Goal: Information Seeking & Learning: Learn about a topic

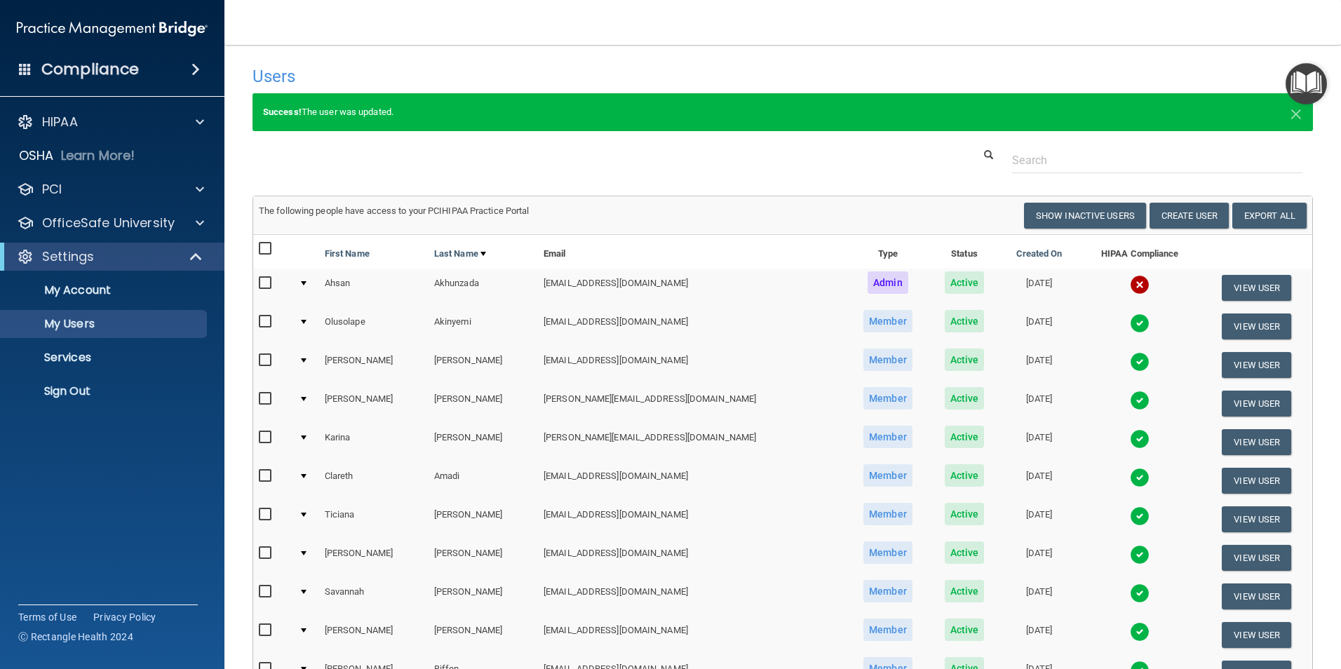
select select "20"
drag, startPoint x: 154, startPoint y: 123, endPoint x: 153, endPoint y: 140, distance: 16.2
click at [154, 123] on div "HIPAA" at bounding box center [93, 122] width 174 height 17
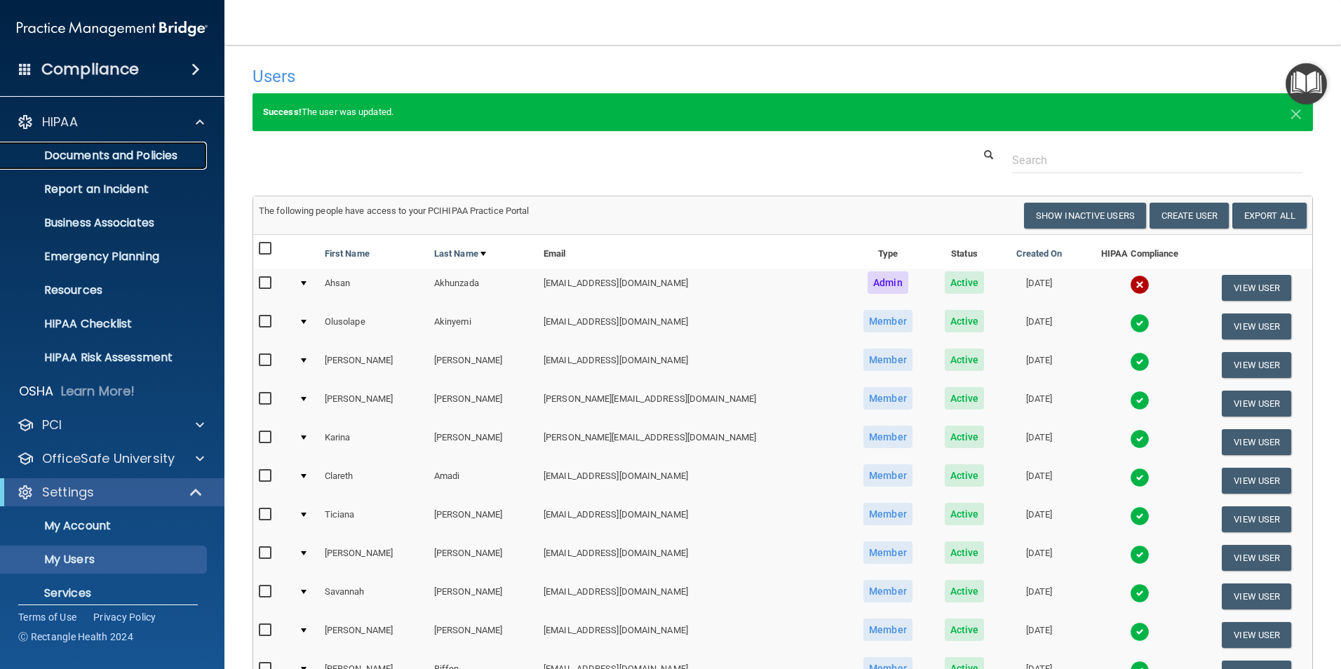
click at [173, 151] on p "Documents and Policies" at bounding box center [104, 156] width 191 height 14
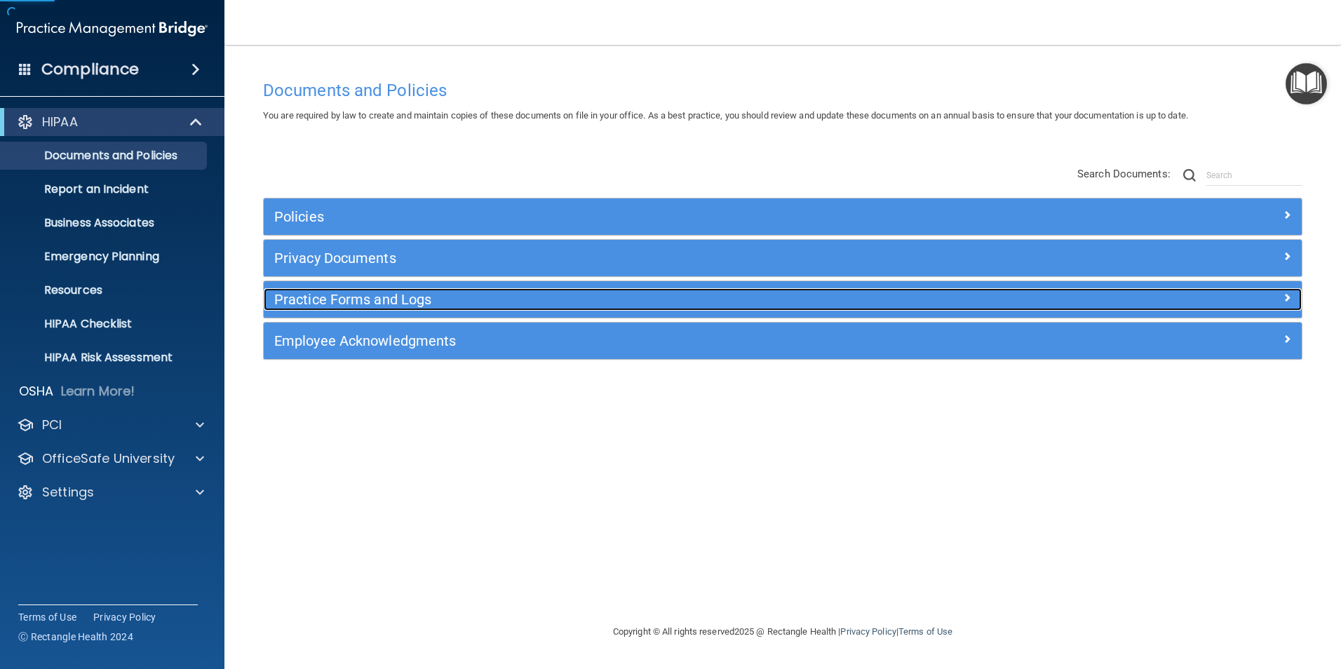
click at [360, 295] on h5 "Practice Forms and Logs" at bounding box center [652, 299] width 757 height 15
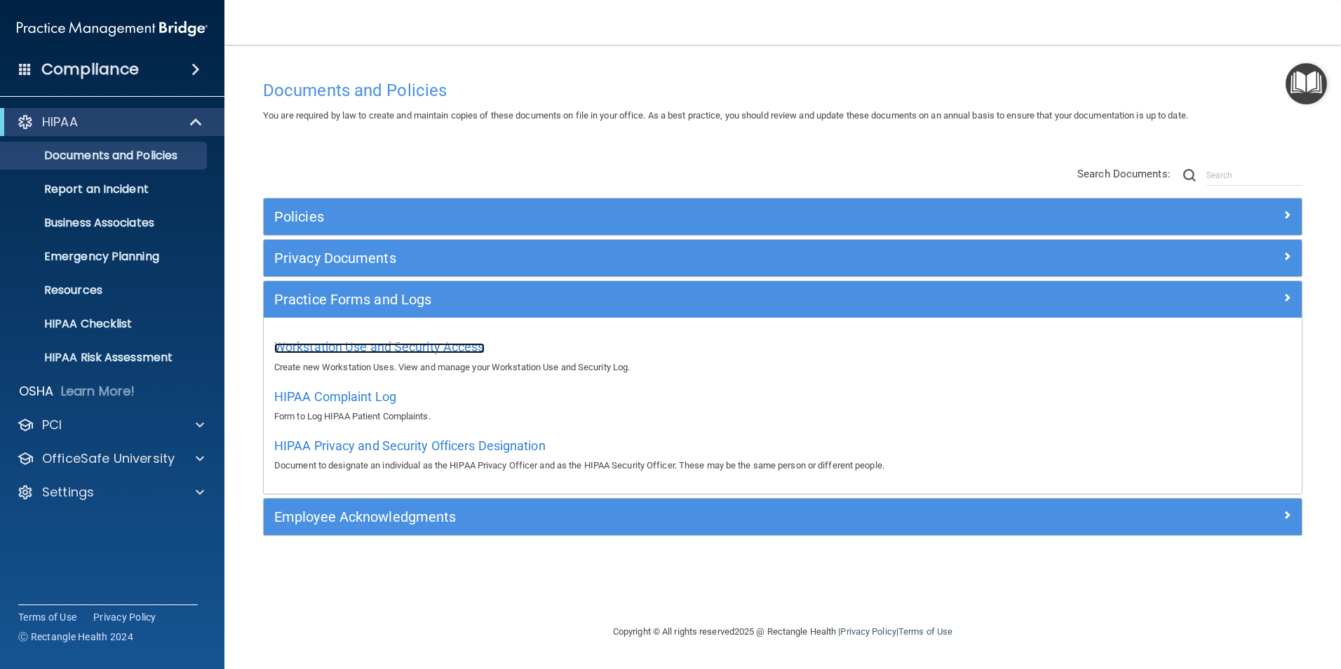
click at [384, 345] on span "Workstation Use and Security Access" at bounding box center [379, 346] width 210 height 15
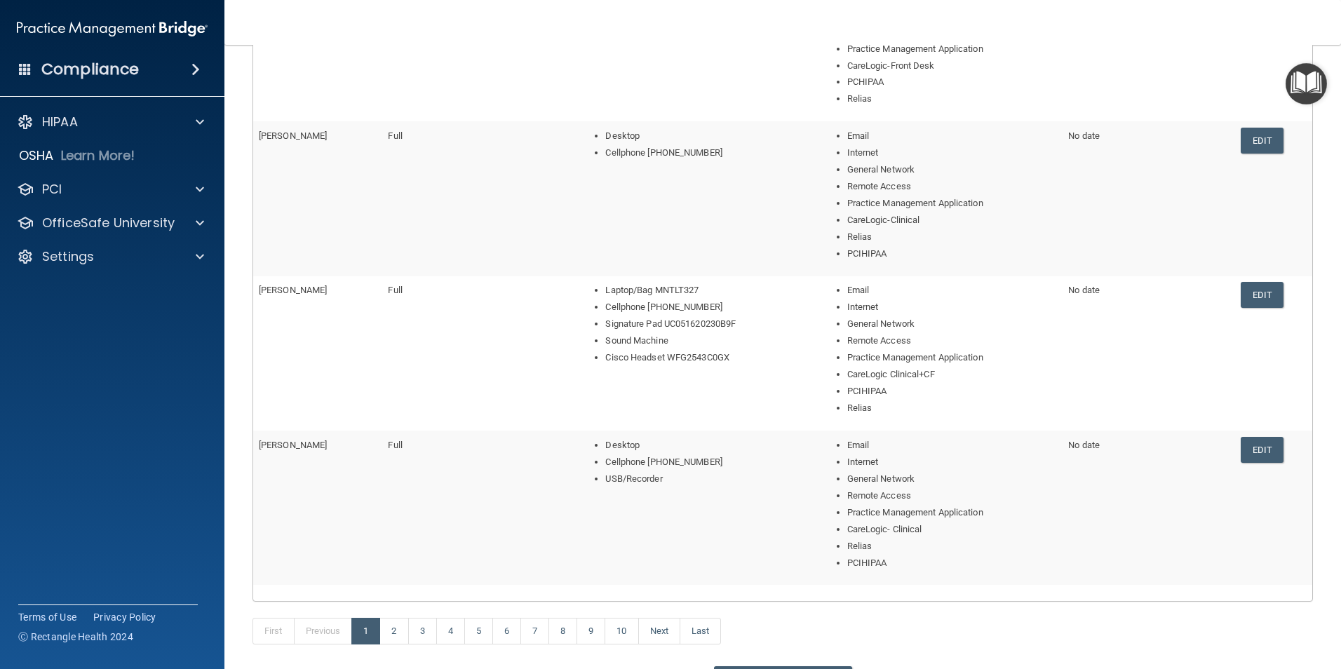
scroll to position [567, 0]
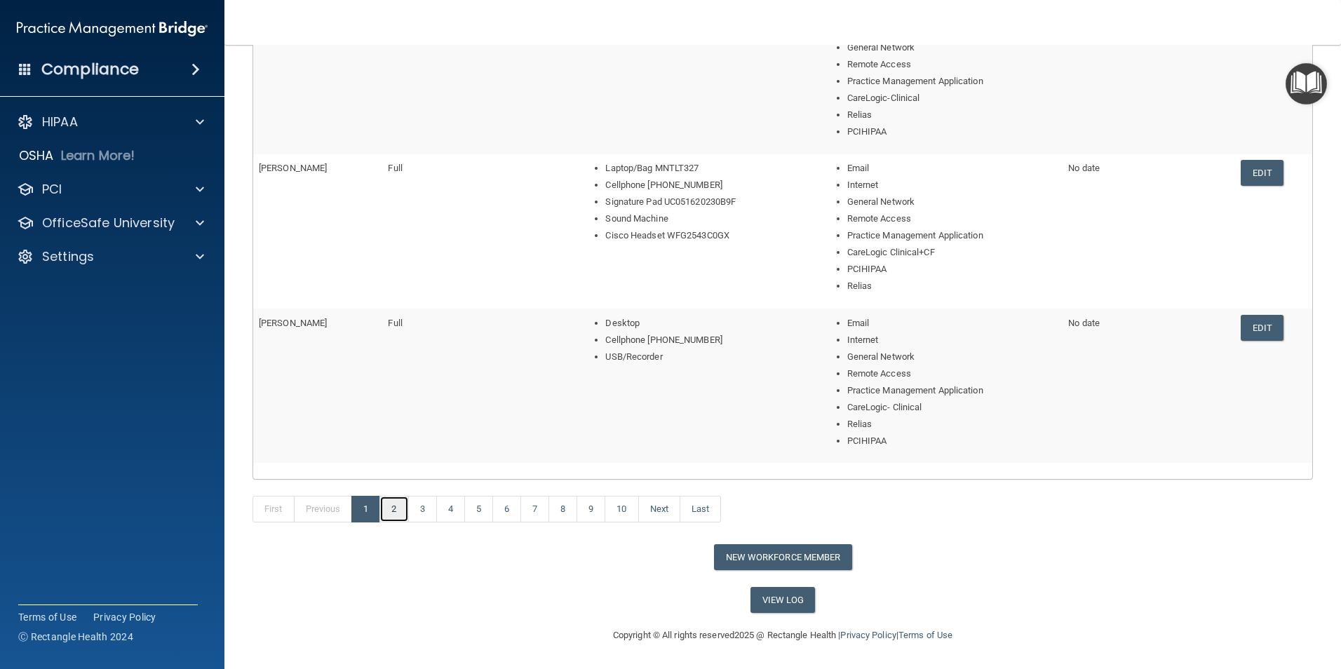
click at [396, 512] on link "2" at bounding box center [393, 509] width 29 height 27
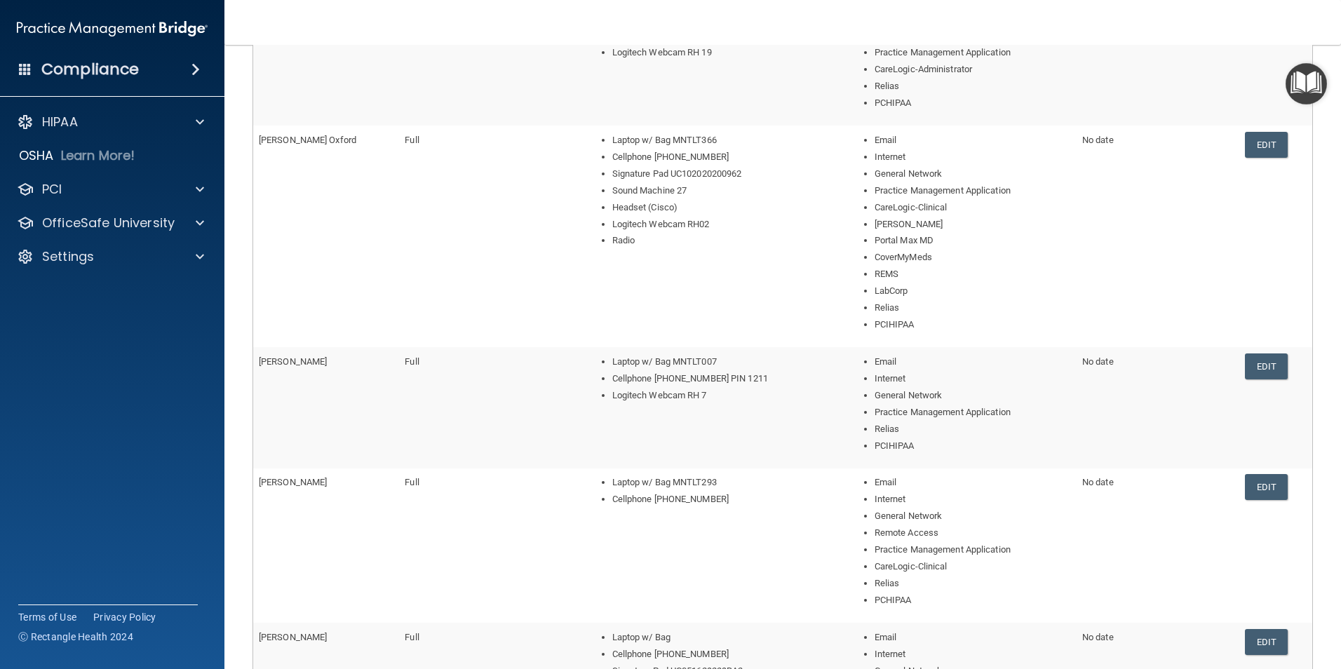
scroll to position [631, 0]
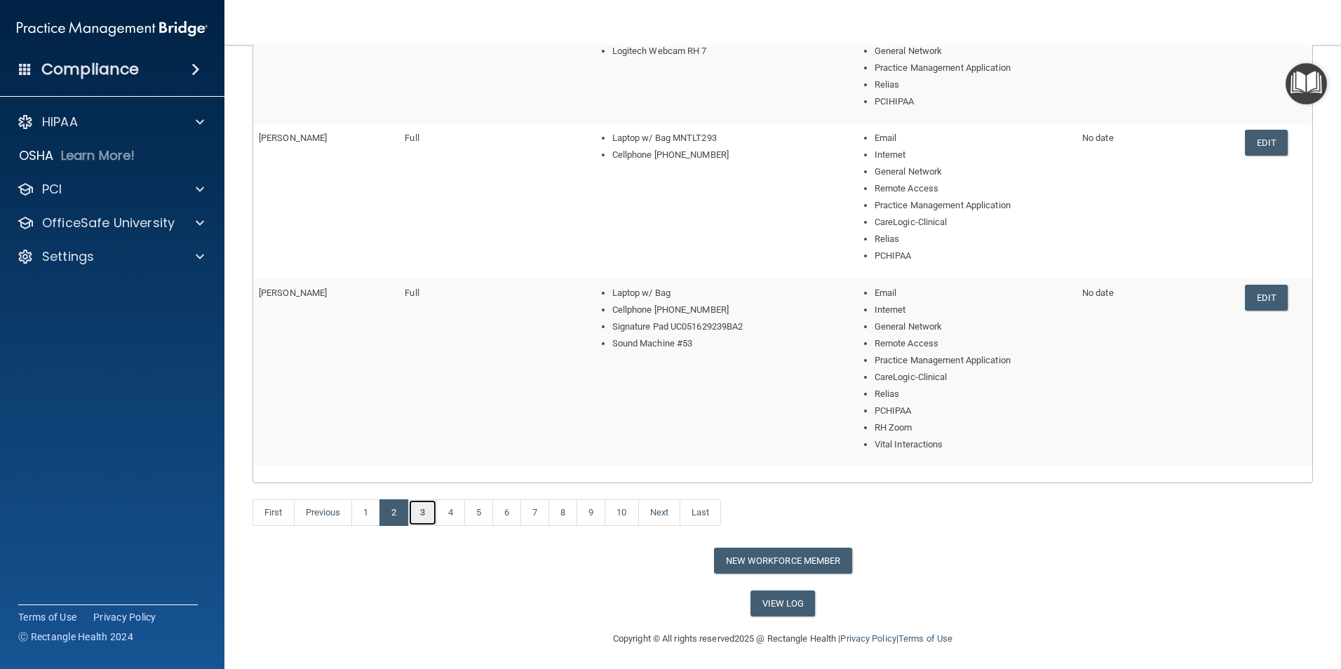
click at [421, 516] on link "3" at bounding box center [422, 512] width 29 height 27
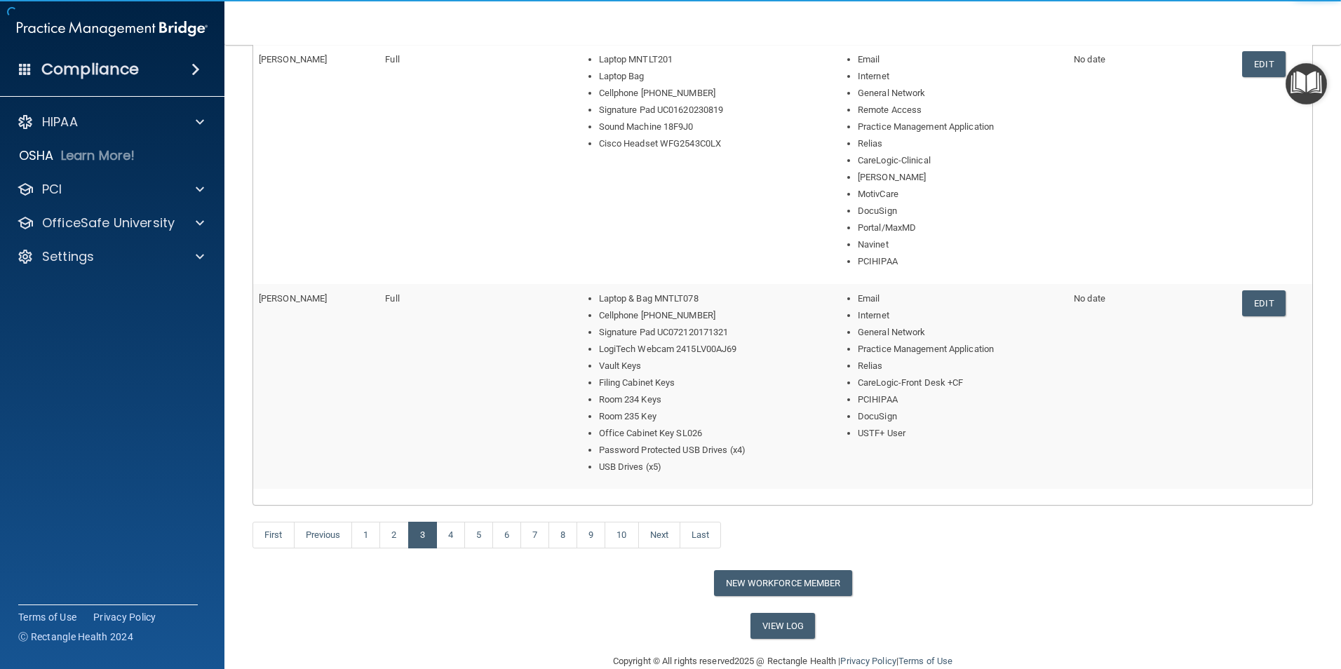
scroll to position [631, 0]
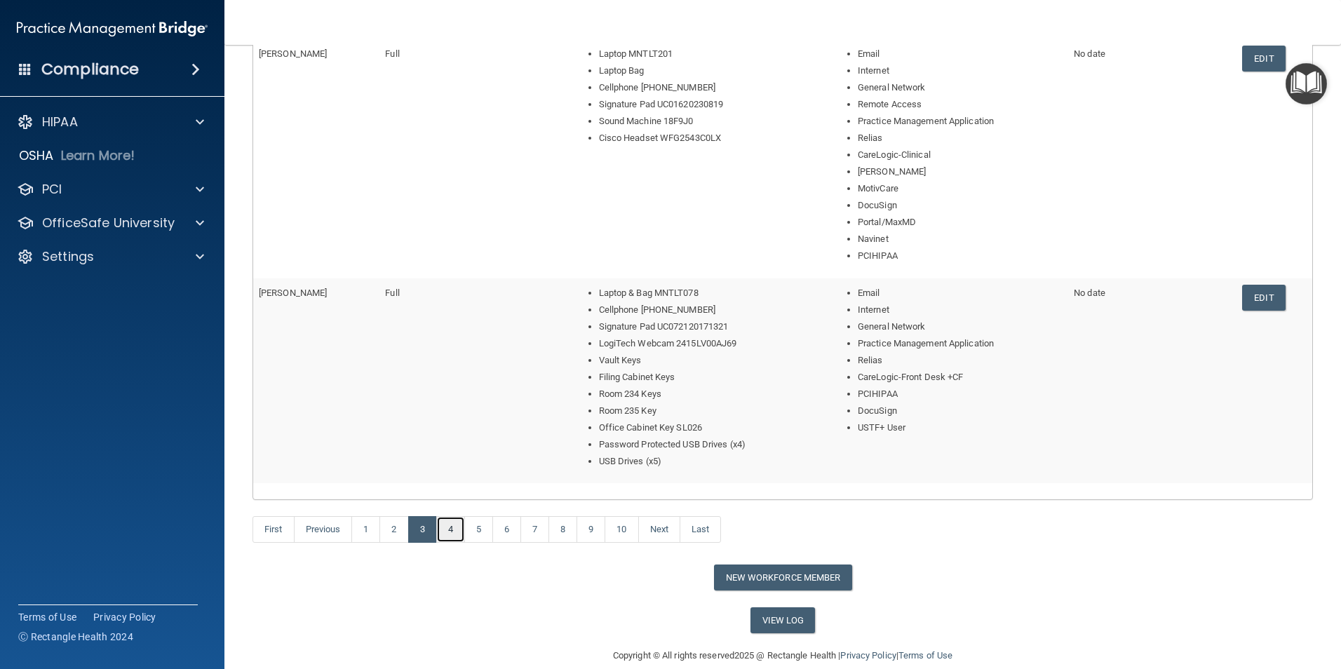
click at [451, 530] on link "4" at bounding box center [450, 529] width 29 height 27
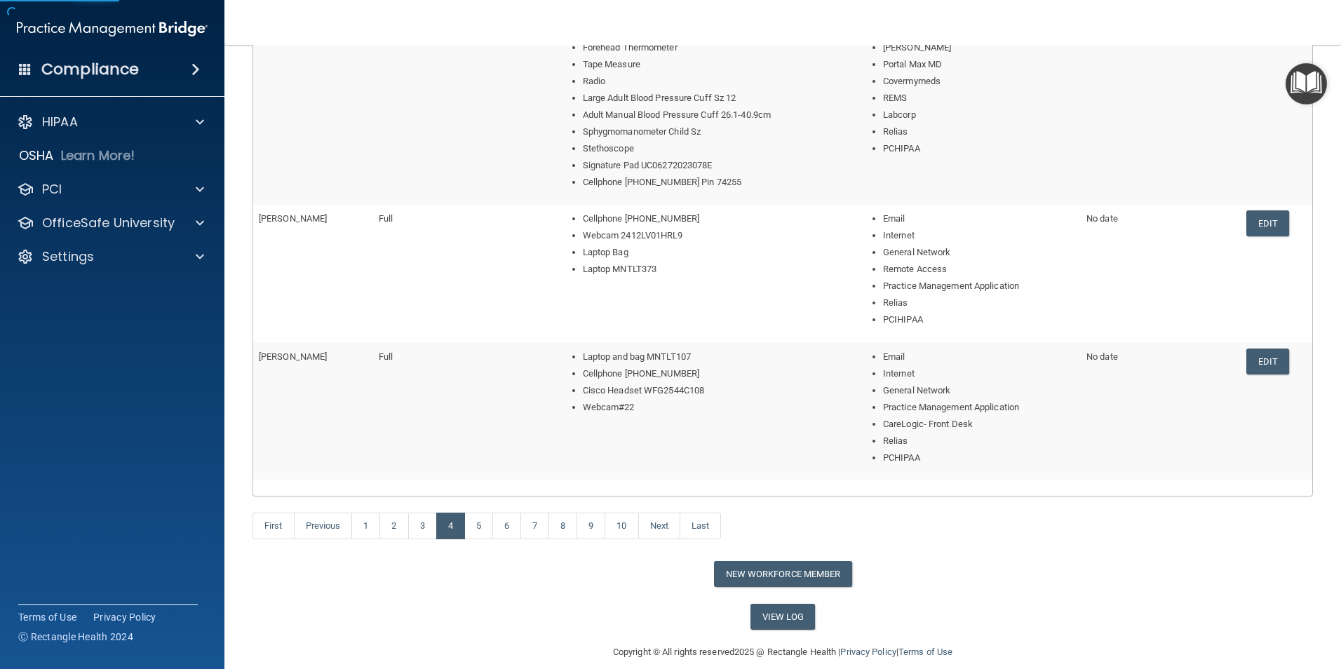
scroll to position [567, 0]
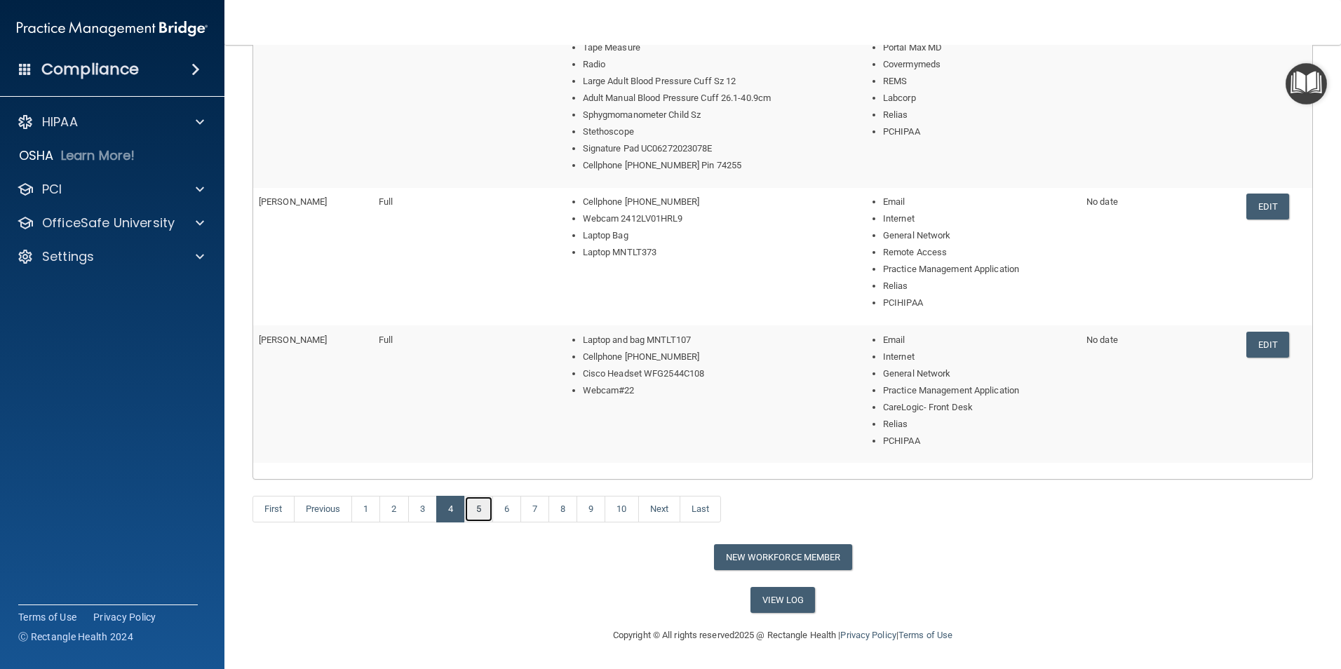
click at [480, 511] on link "5" at bounding box center [478, 509] width 29 height 27
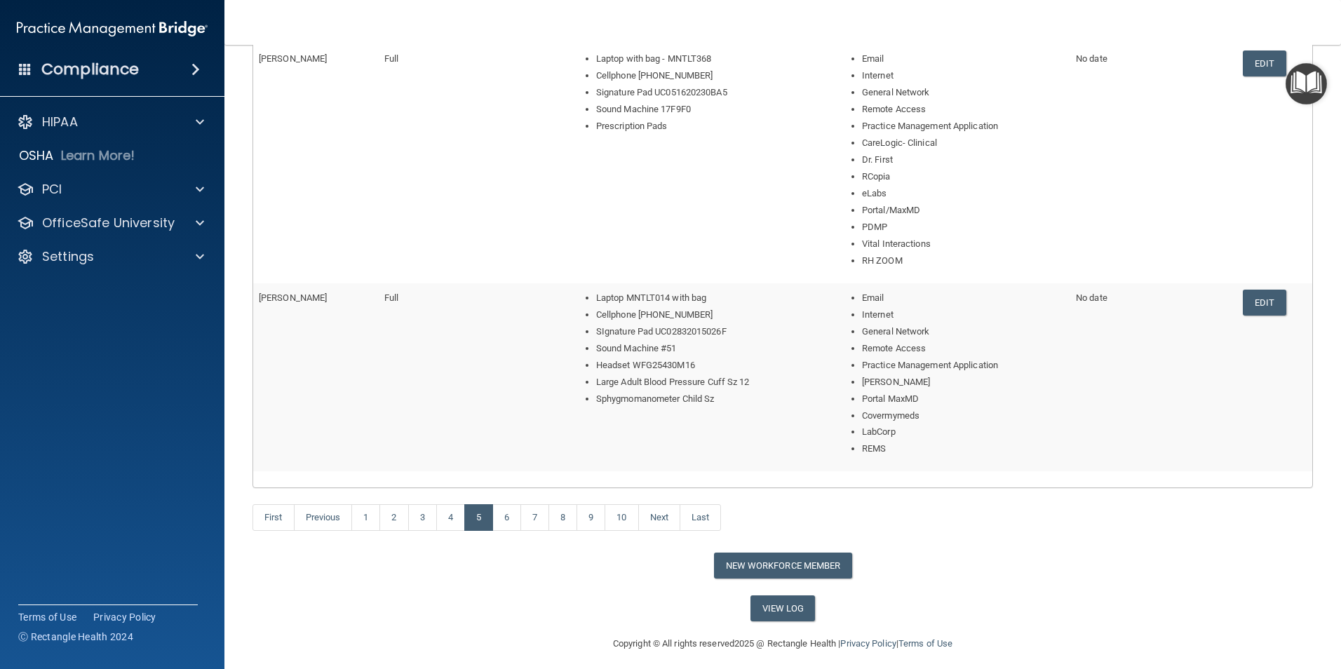
scroll to position [702, 0]
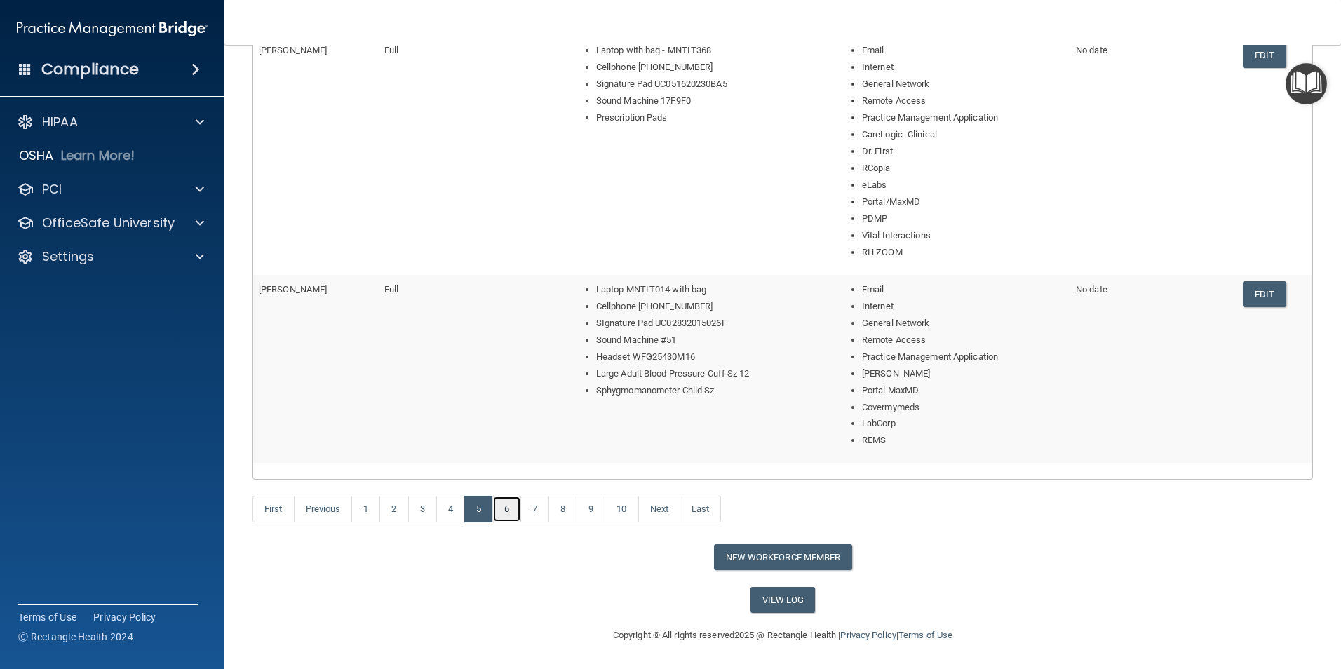
click at [511, 513] on link "6" at bounding box center [506, 509] width 29 height 27
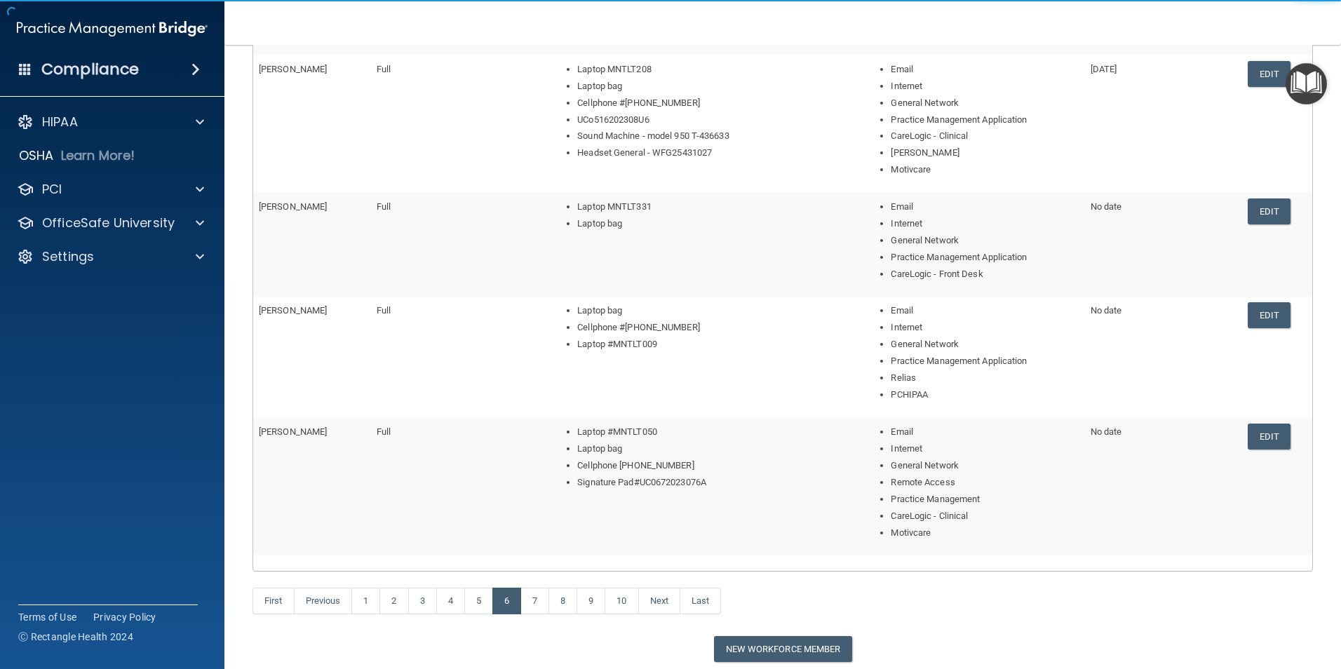
scroll to position [421, 0]
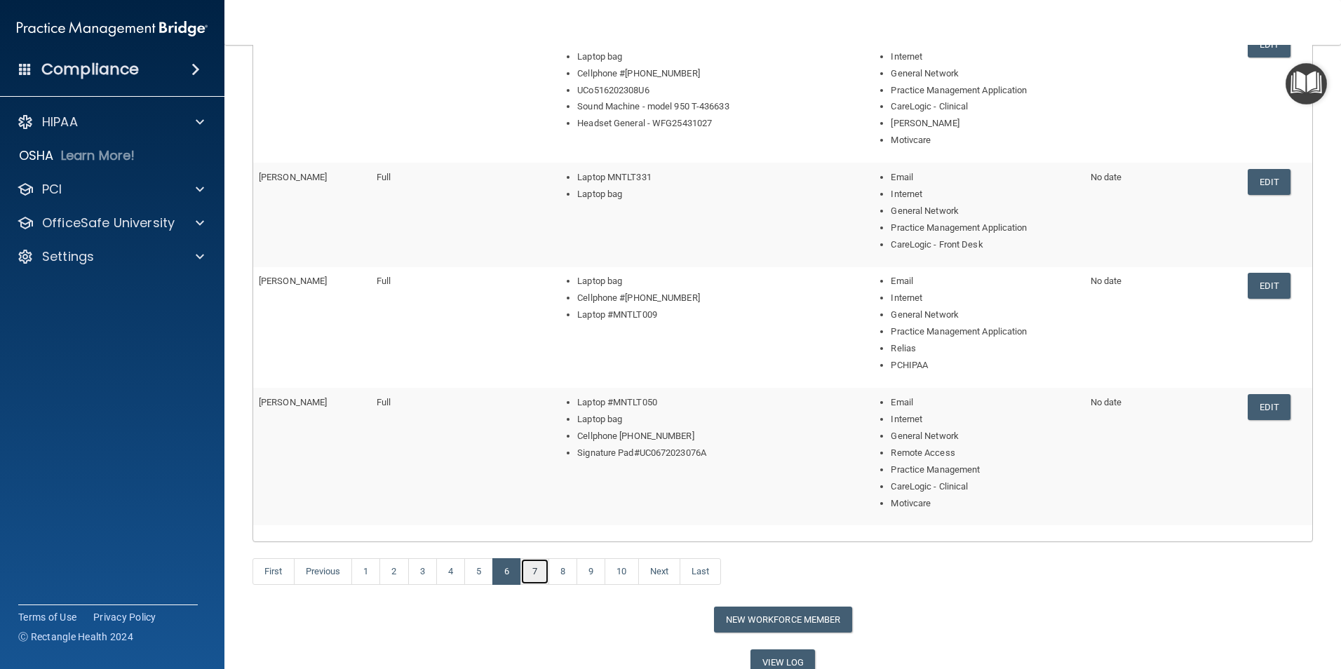
click at [532, 572] on link "7" at bounding box center [534, 571] width 29 height 27
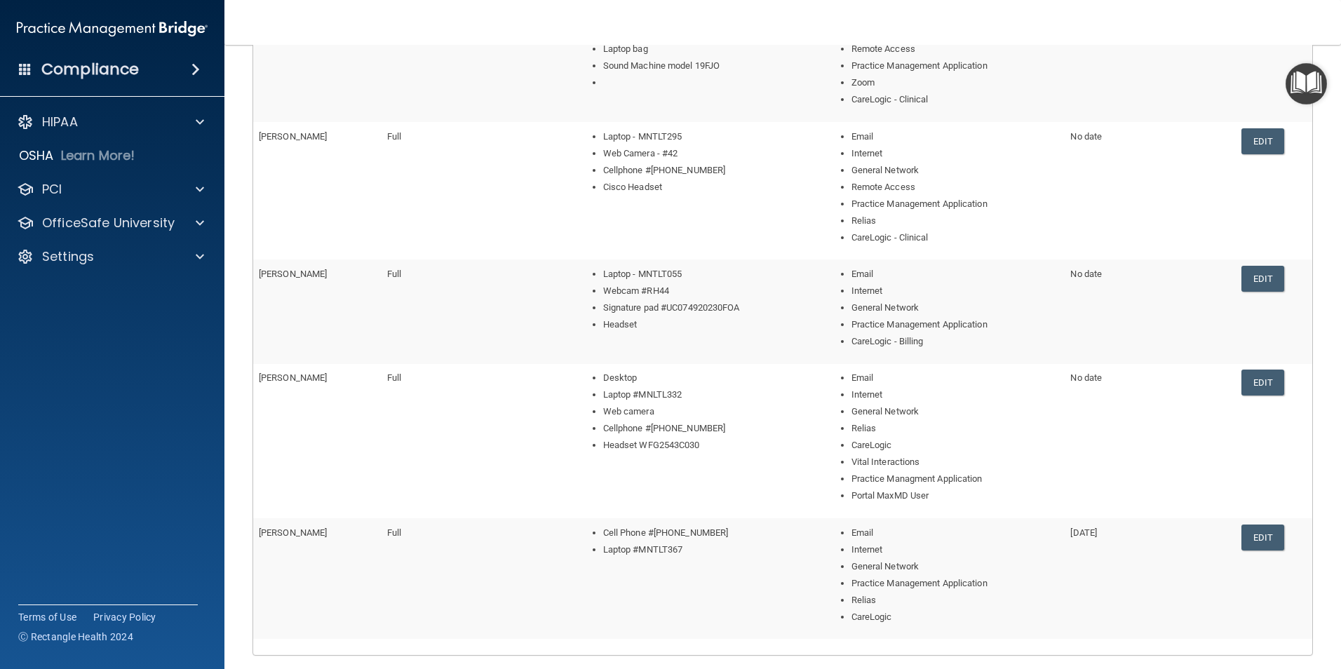
scroll to position [450, 0]
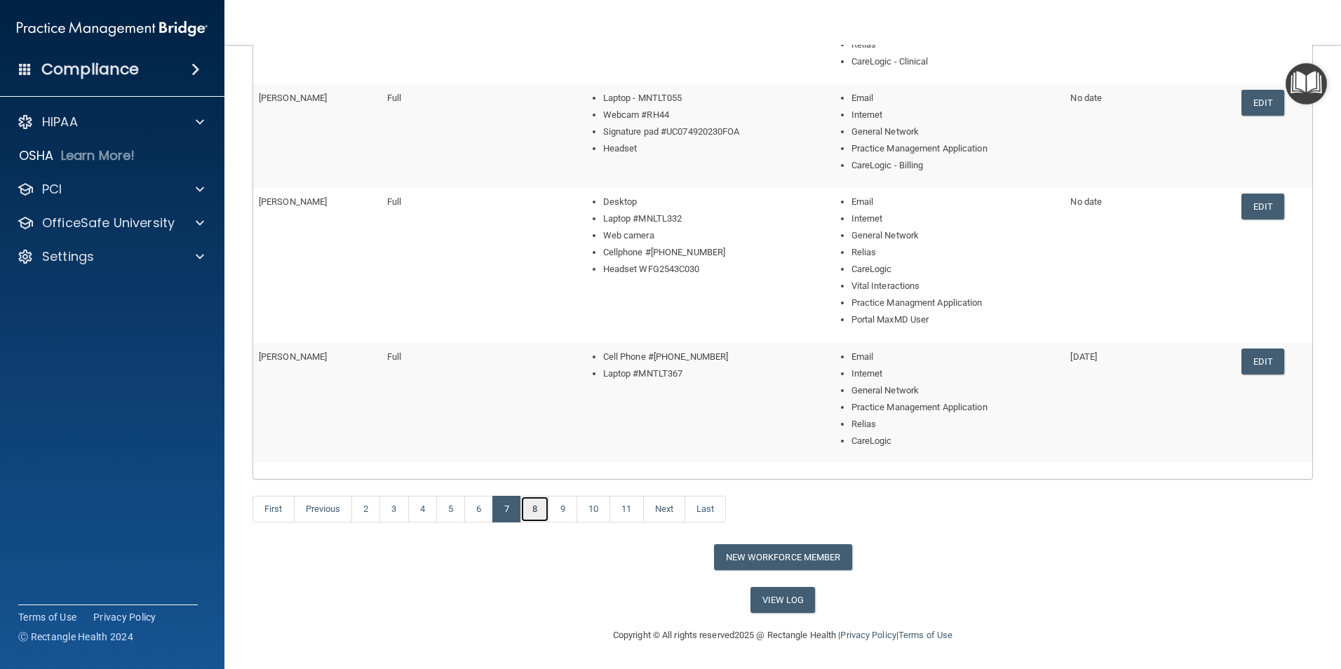
click at [536, 504] on link "8" at bounding box center [534, 509] width 29 height 27
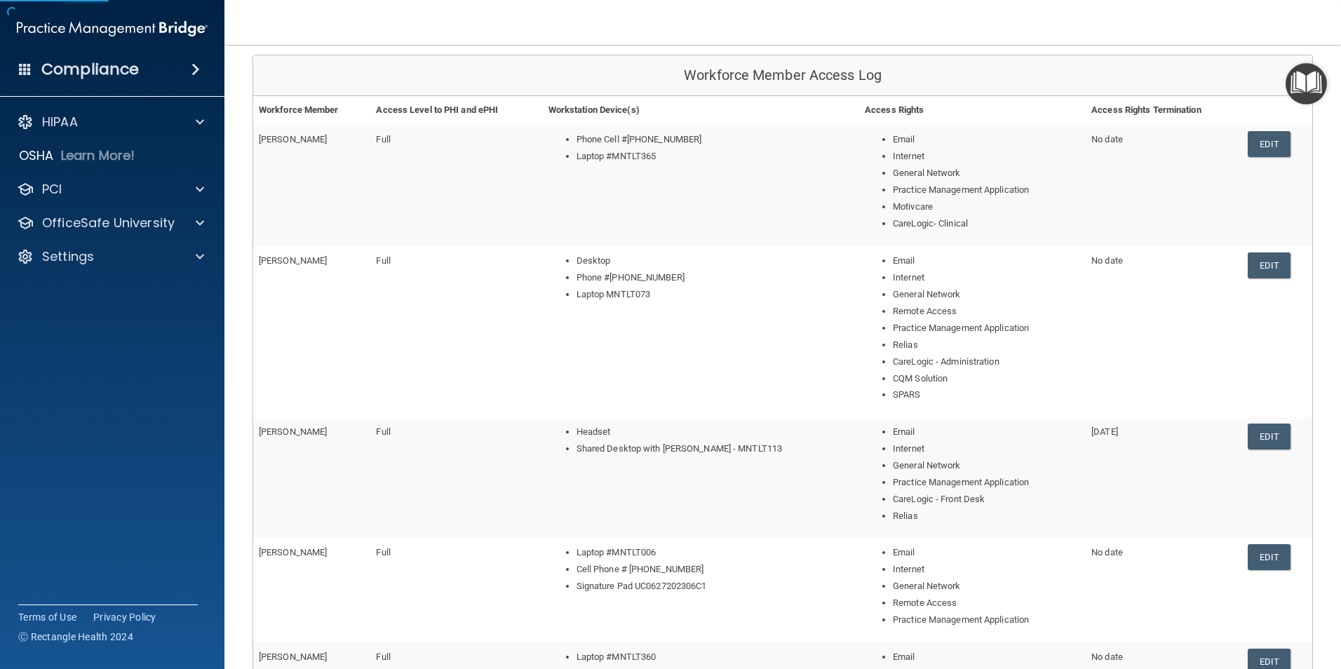
scroll to position [450, 0]
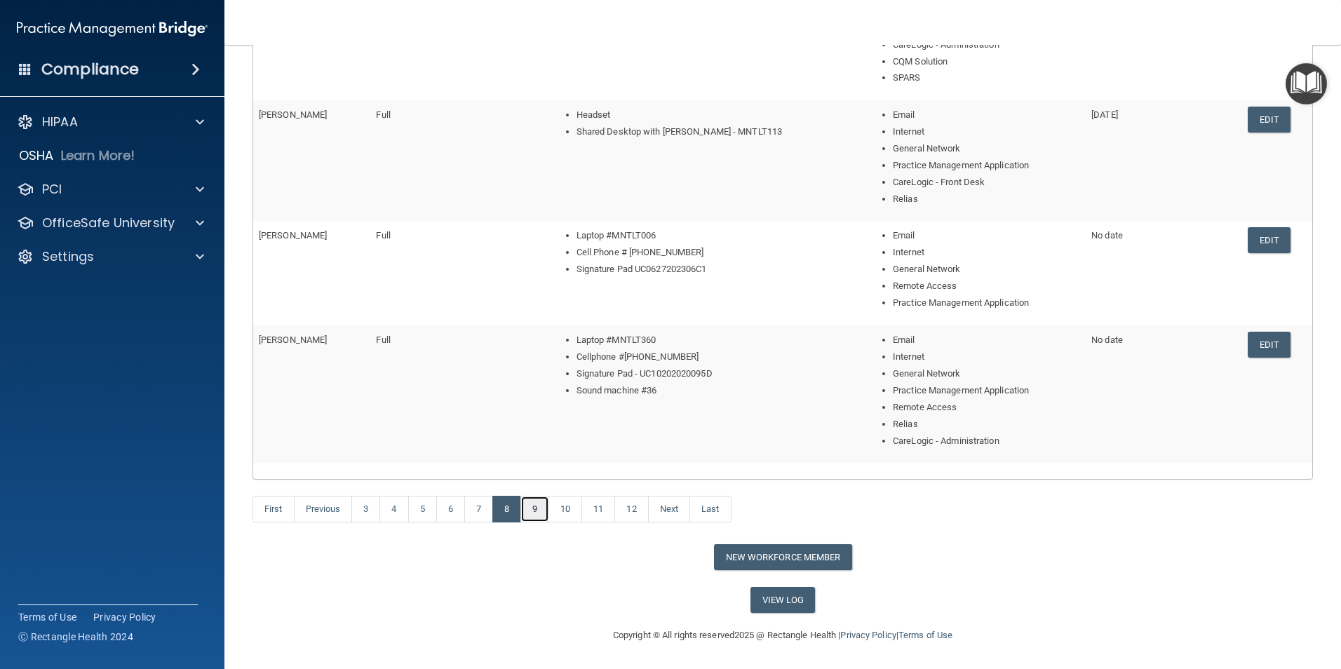
click at [536, 511] on link "9" at bounding box center [534, 509] width 29 height 27
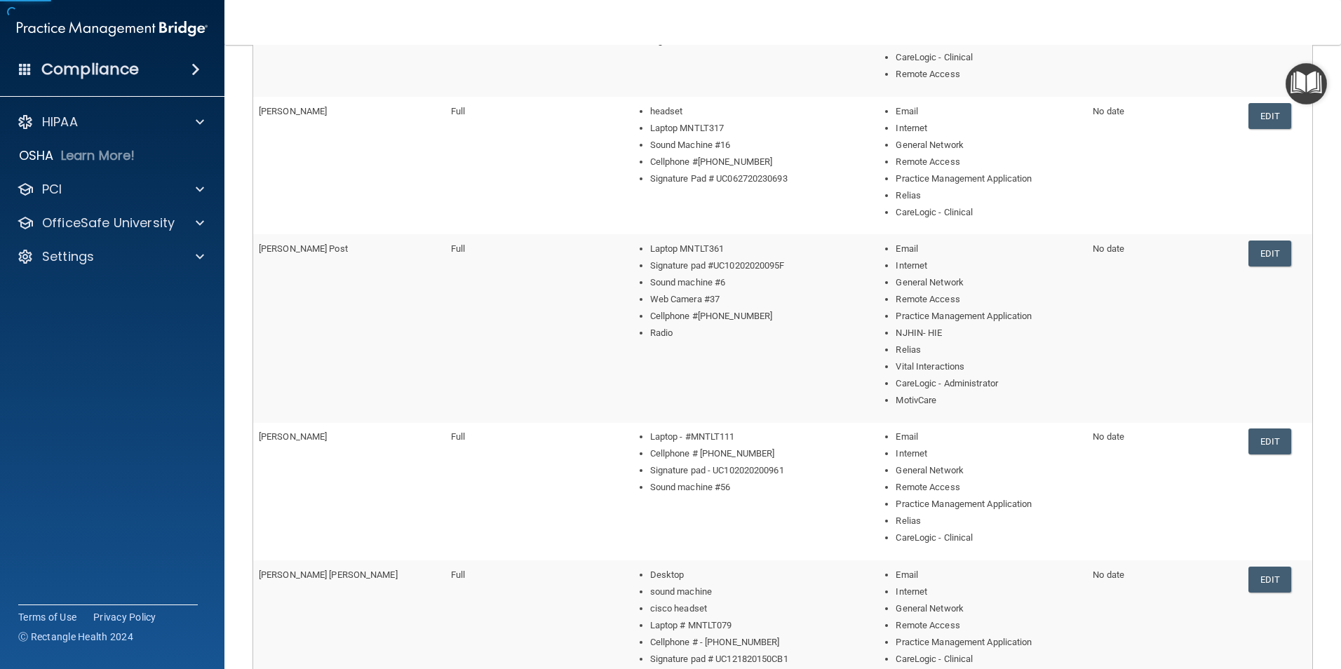
scroll to position [561, 0]
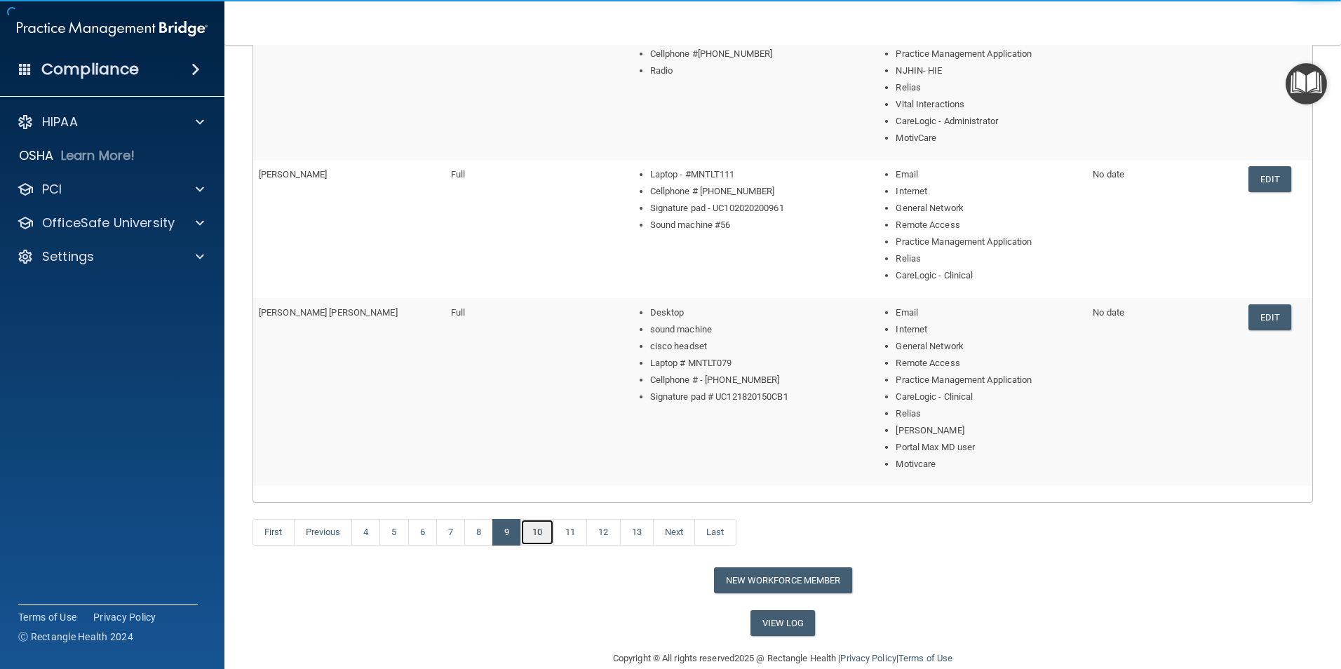
click at [535, 529] on link "10" at bounding box center [537, 532] width 34 height 27
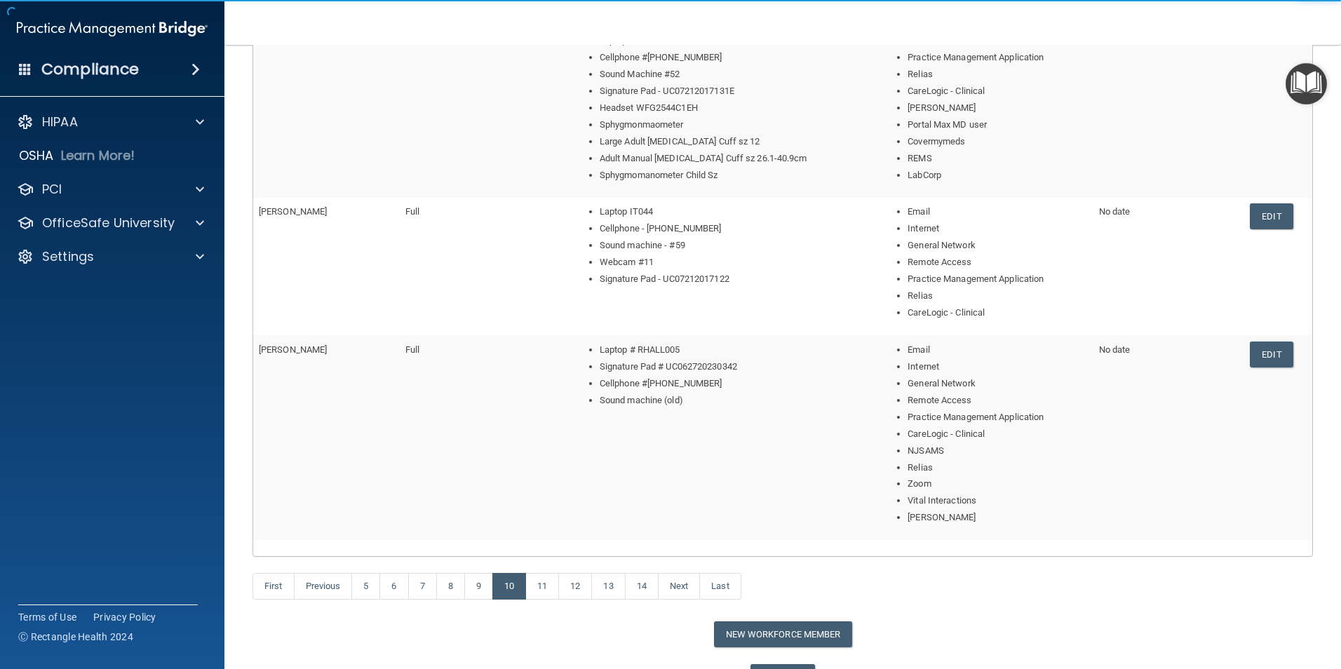
scroll to position [719, 0]
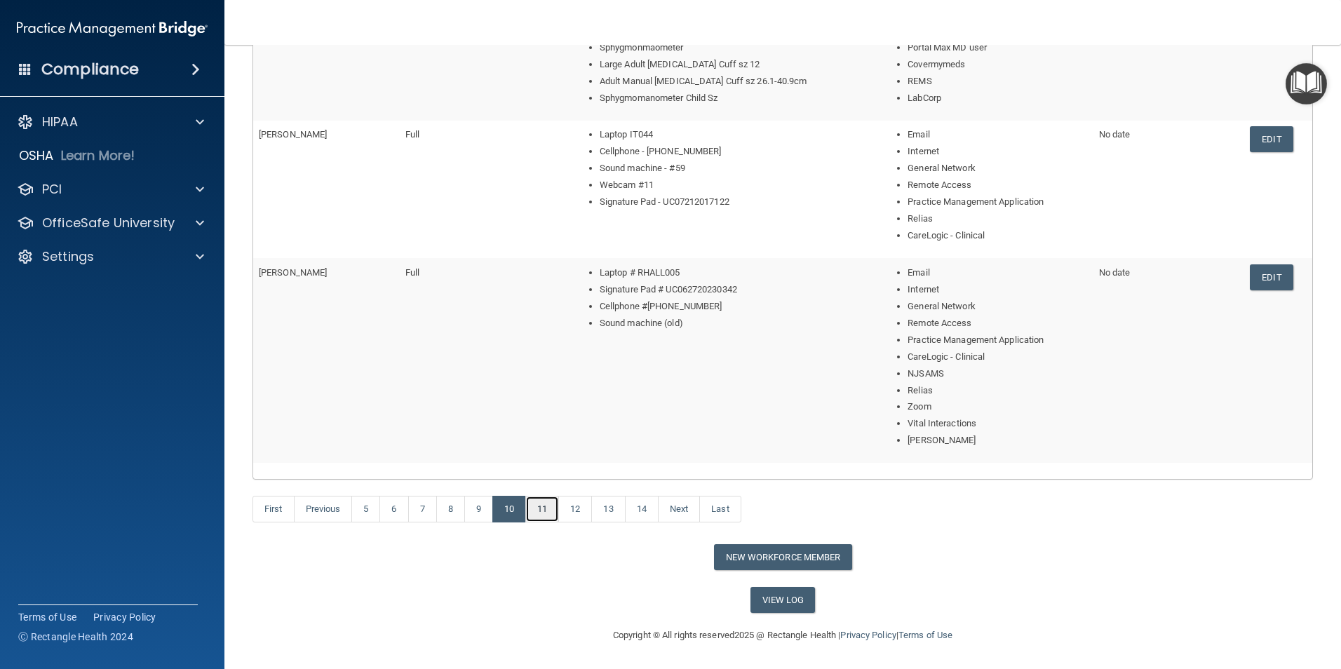
click at [553, 513] on link "11" at bounding box center [542, 509] width 34 height 27
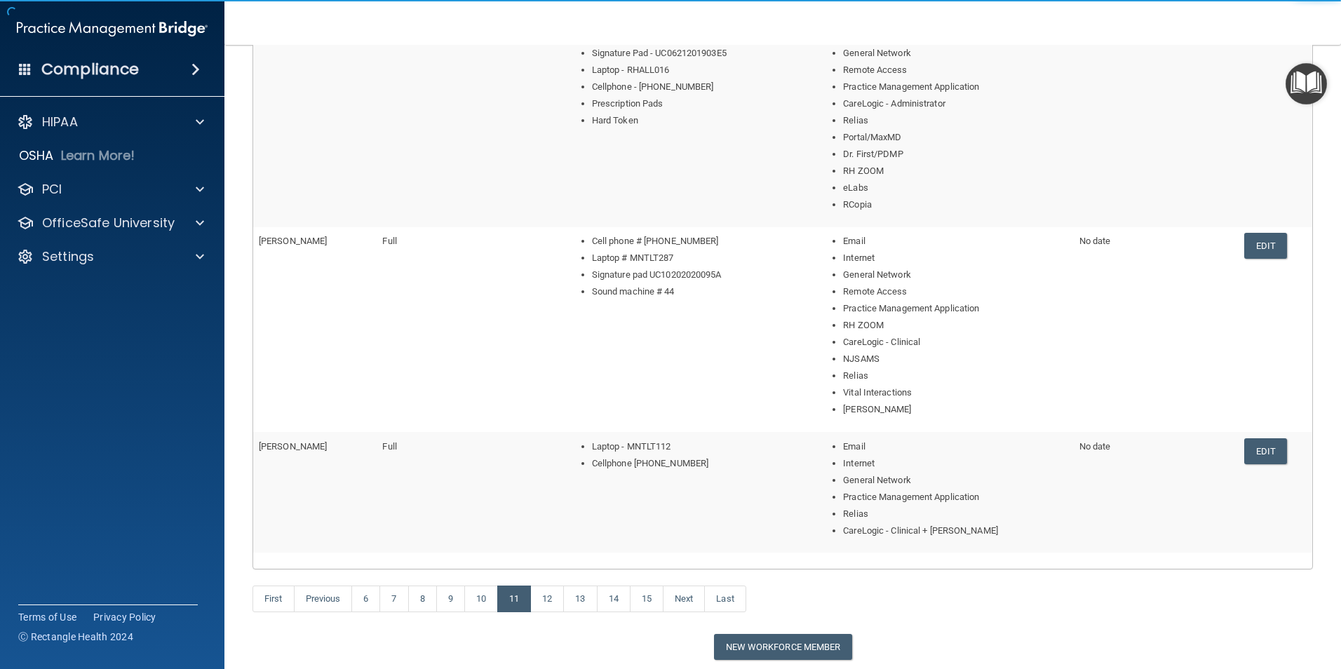
scroll to position [618, 0]
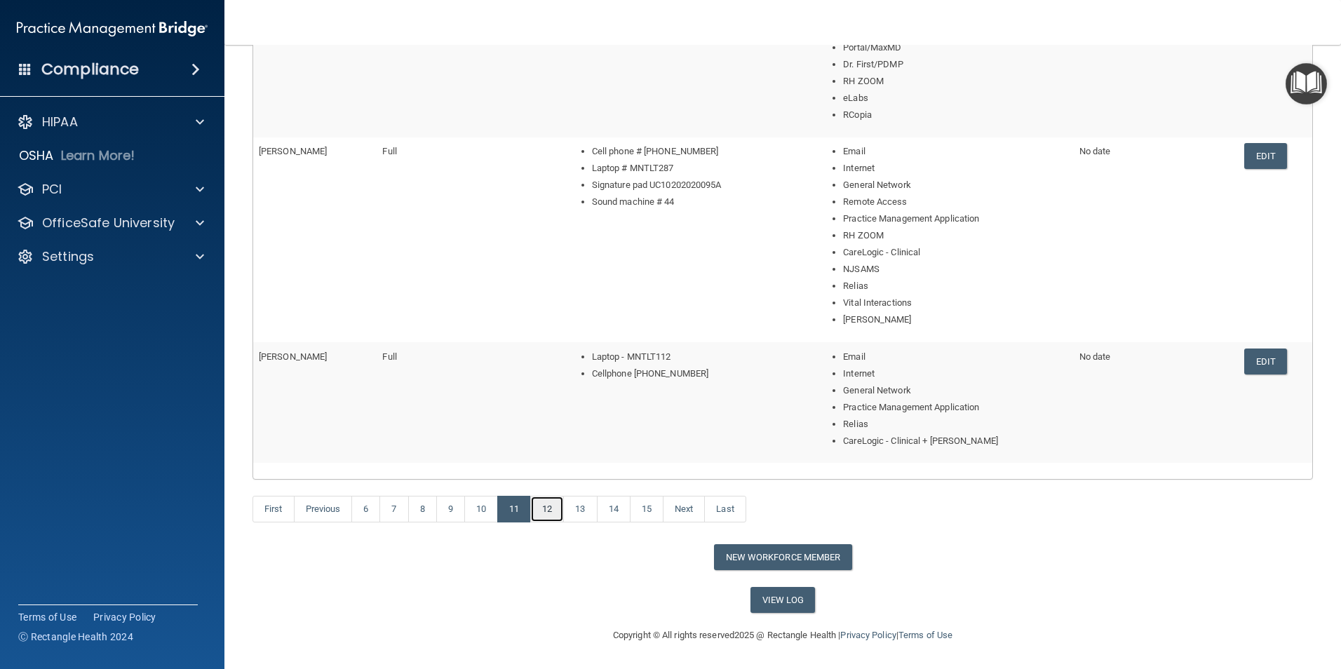
click at [558, 513] on link "12" at bounding box center [547, 509] width 34 height 27
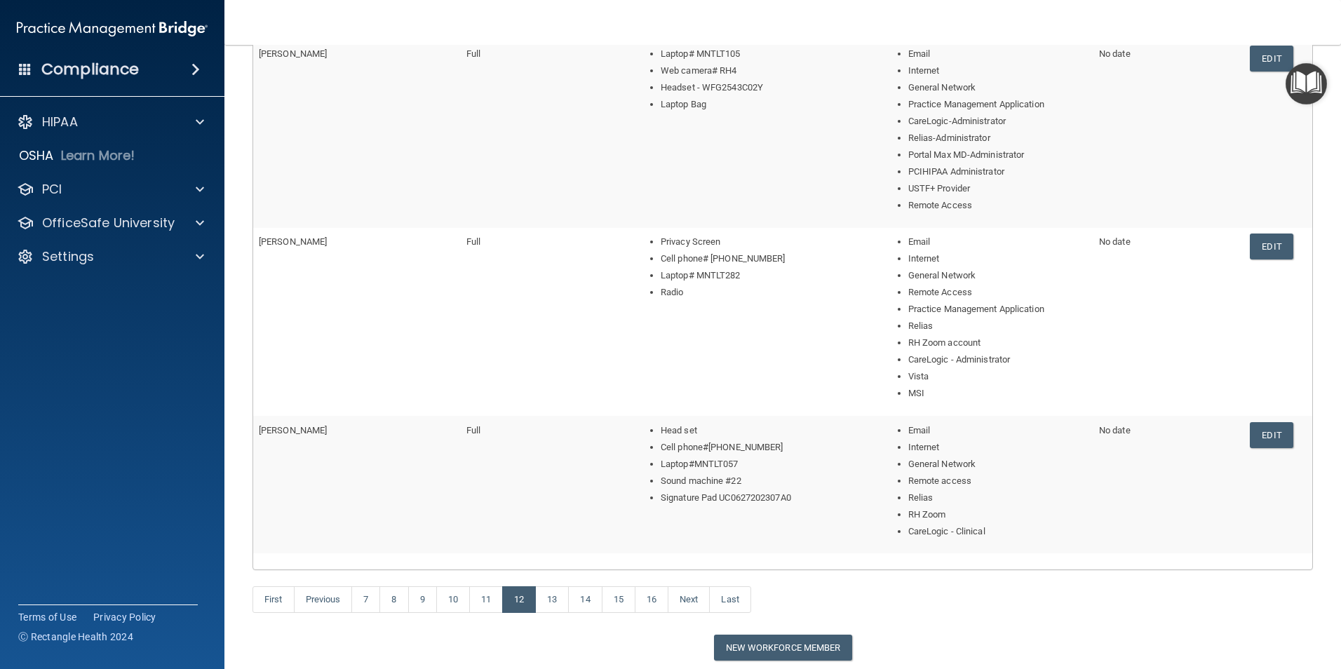
scroll to position [651, 0]
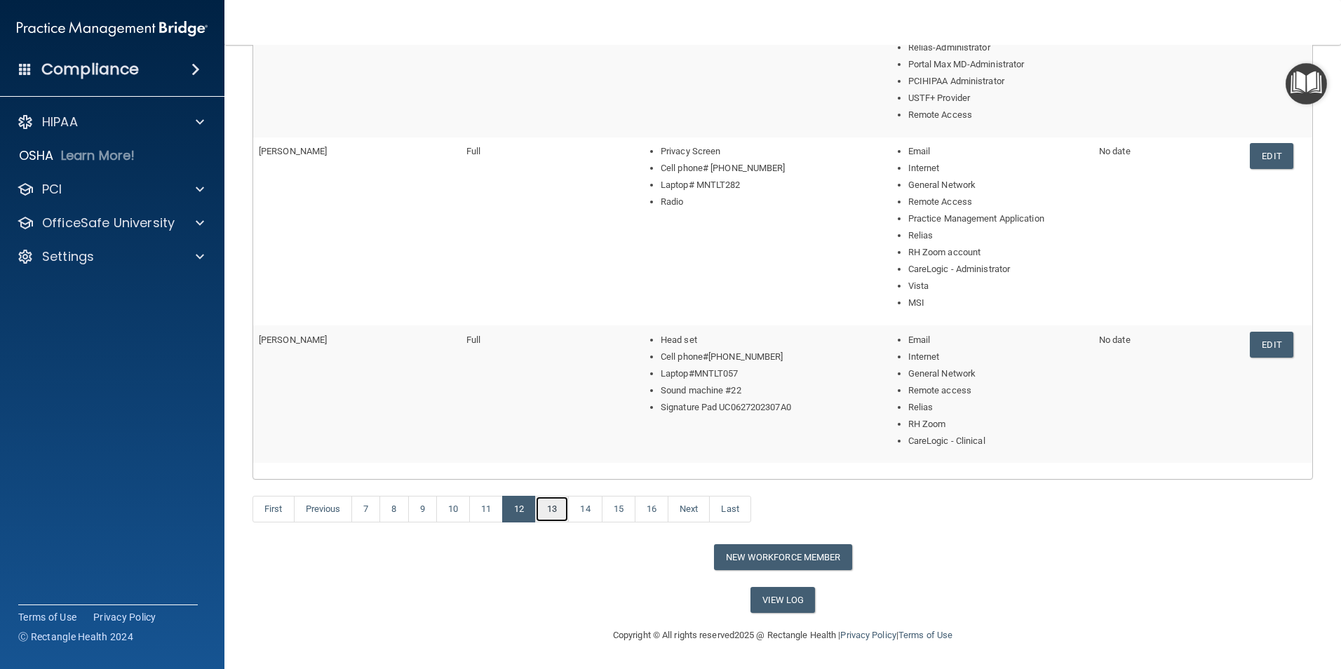
drag, startPoint x: 556, startPoint y: 511, endPoint x: 558, endPoint y: 523, distance: 12.8
click at [557, 511] on link "13" at bounding box center [552, 509] width 34 height 27
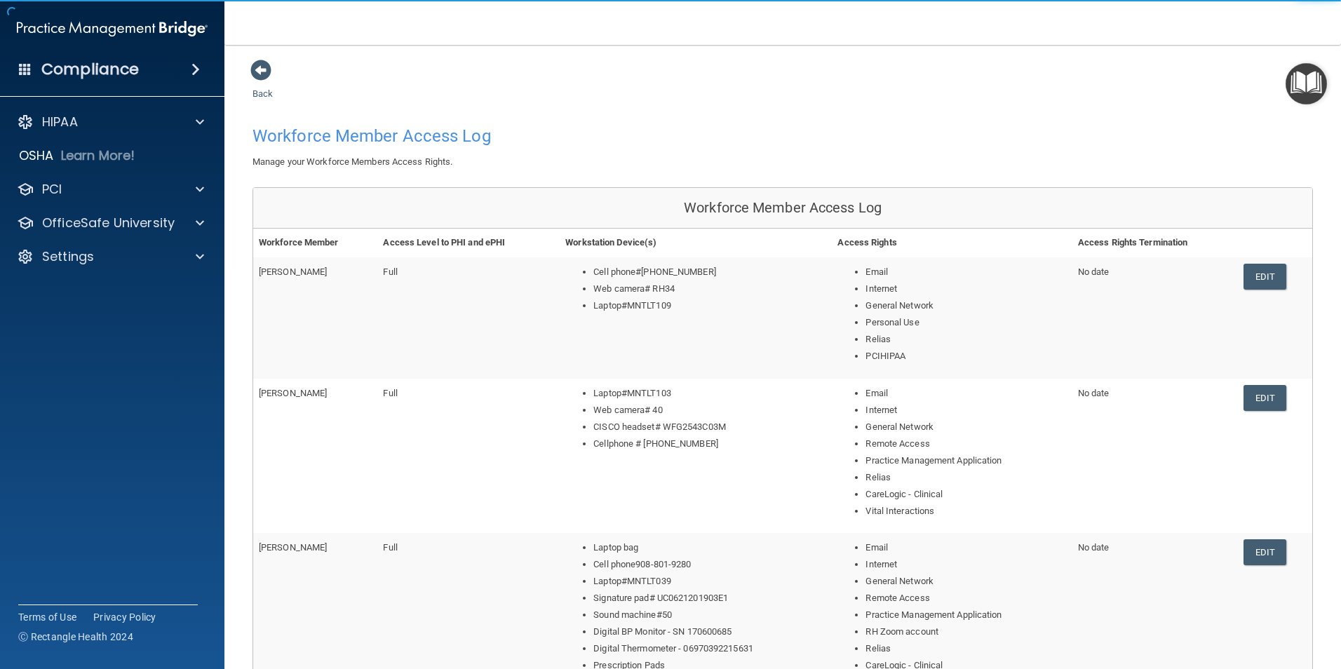
scroll to position [561, 0]
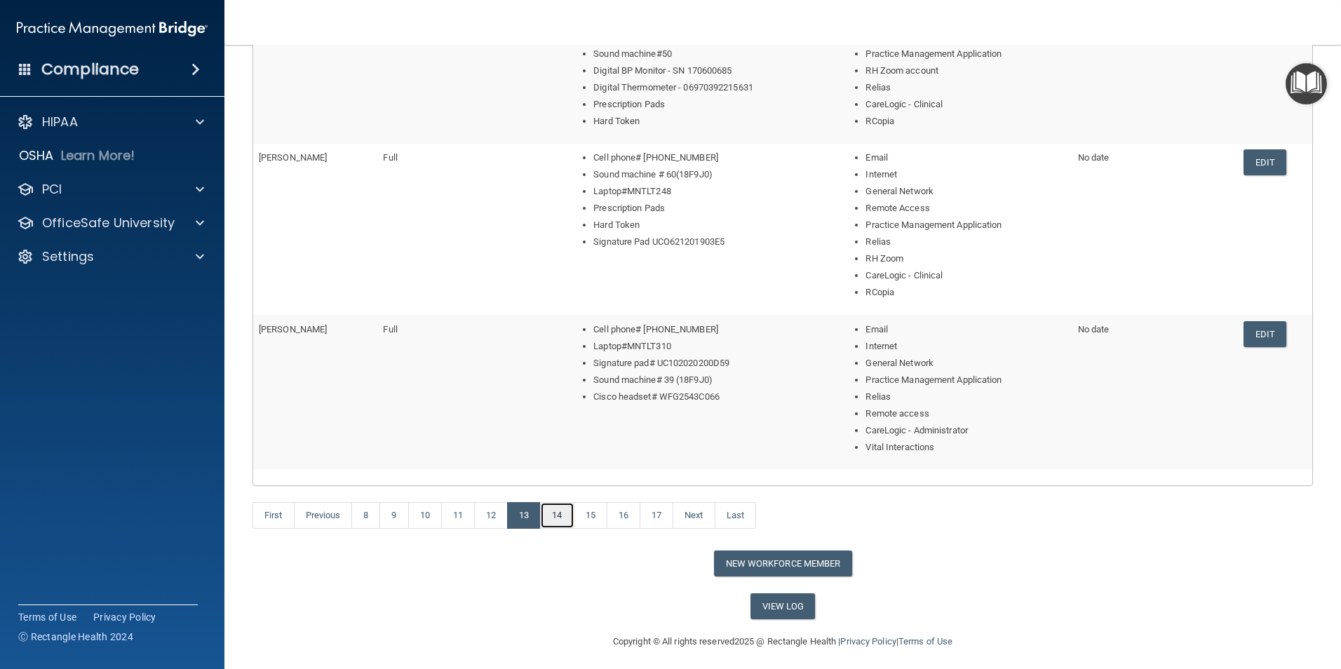
click at [563, 513] on link "14" at bounding box center [557, 515] width 34 height 27
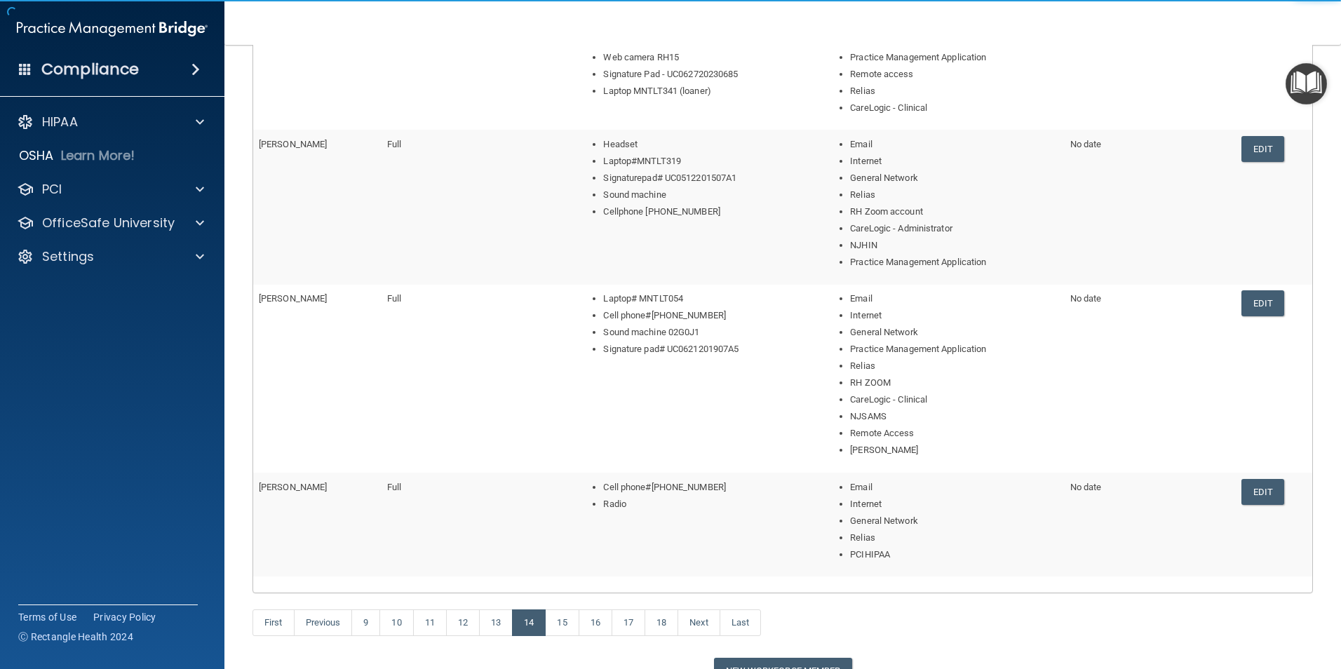
scroll to position [491, 0]
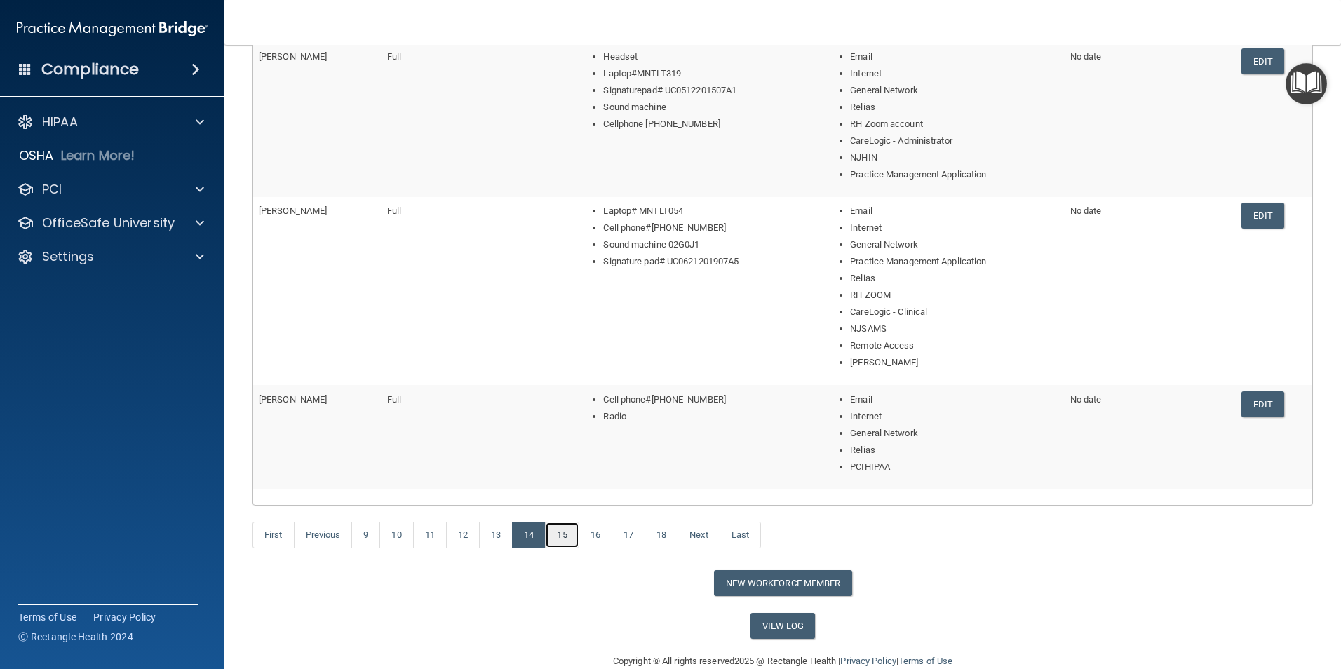
click at [569, 529] on link "15" at bounding box center [562, 535] width 34 height 27
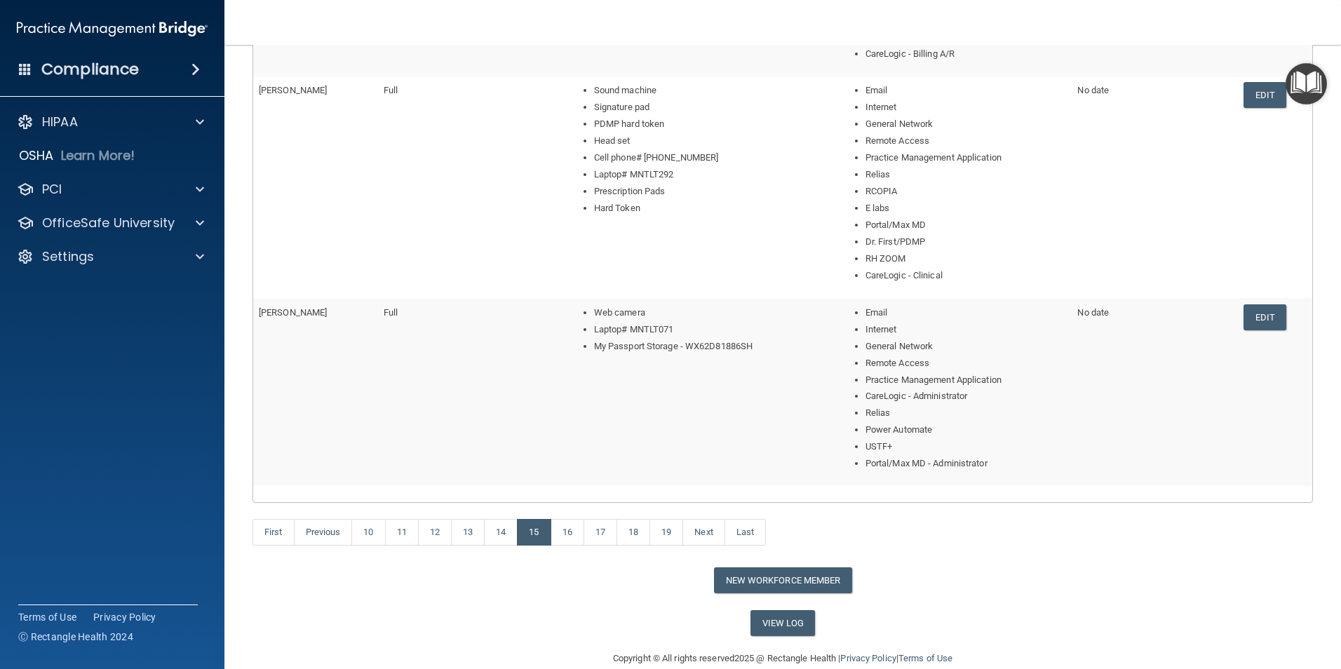
scroll to position [752, 0]
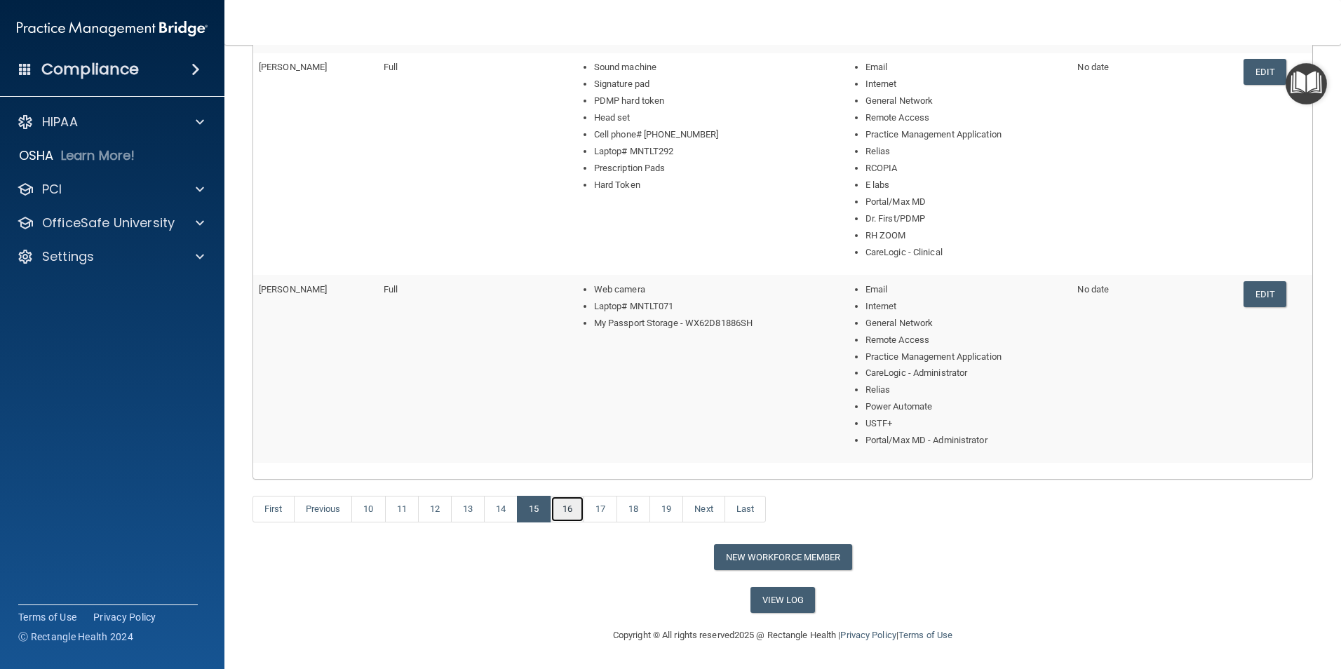
click at [577, 518] on link "16" at bounding box center [568, 509] width 34 height 27
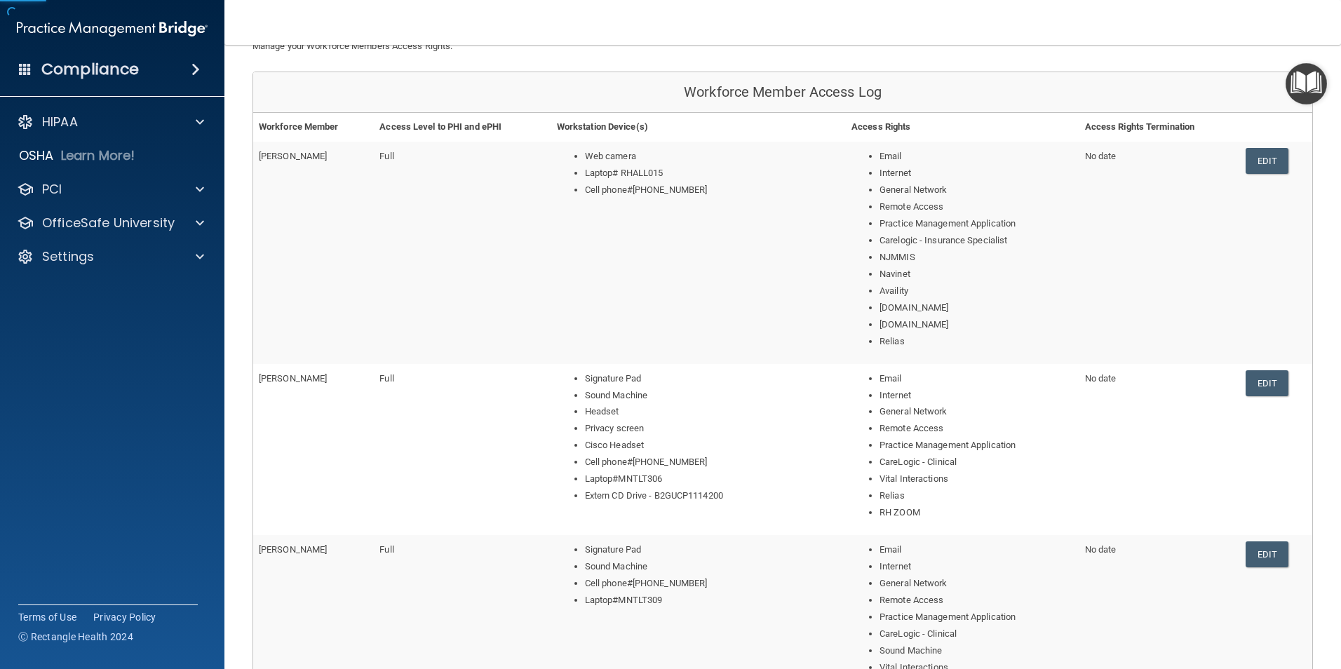
scroll to position [561, 0]
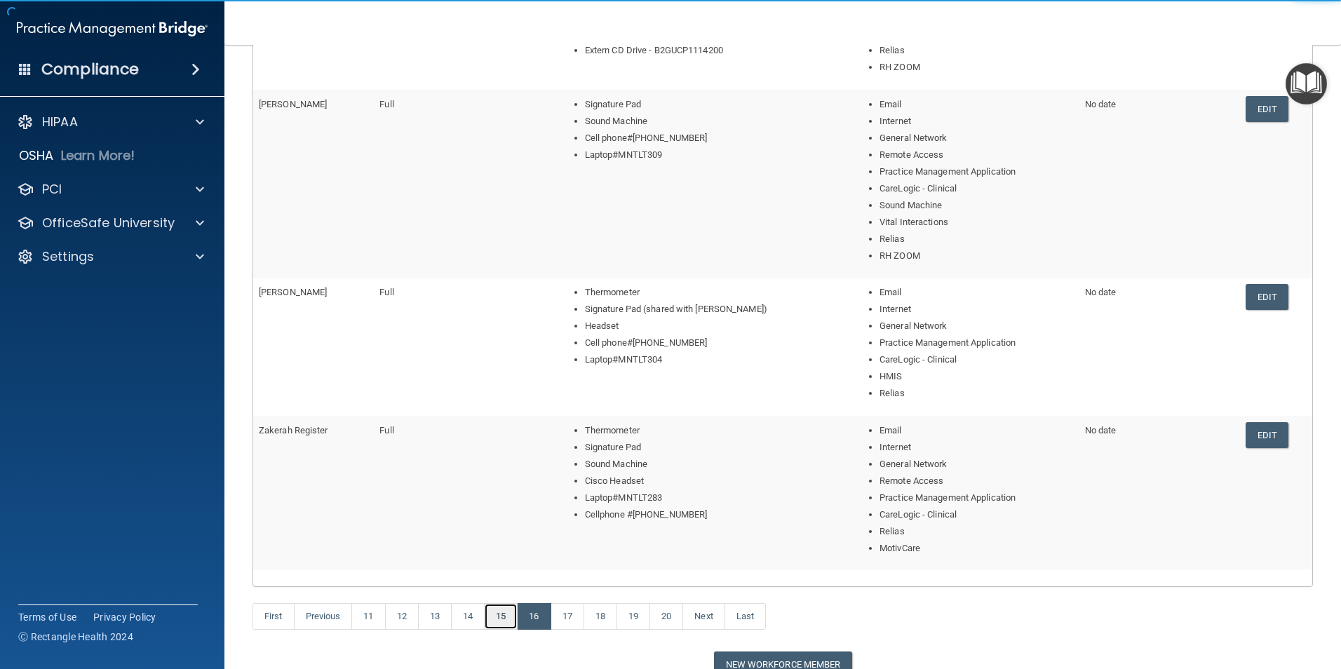
click at [497, 609] on link "15" at bounding box center [501, 616] width 34 height 27
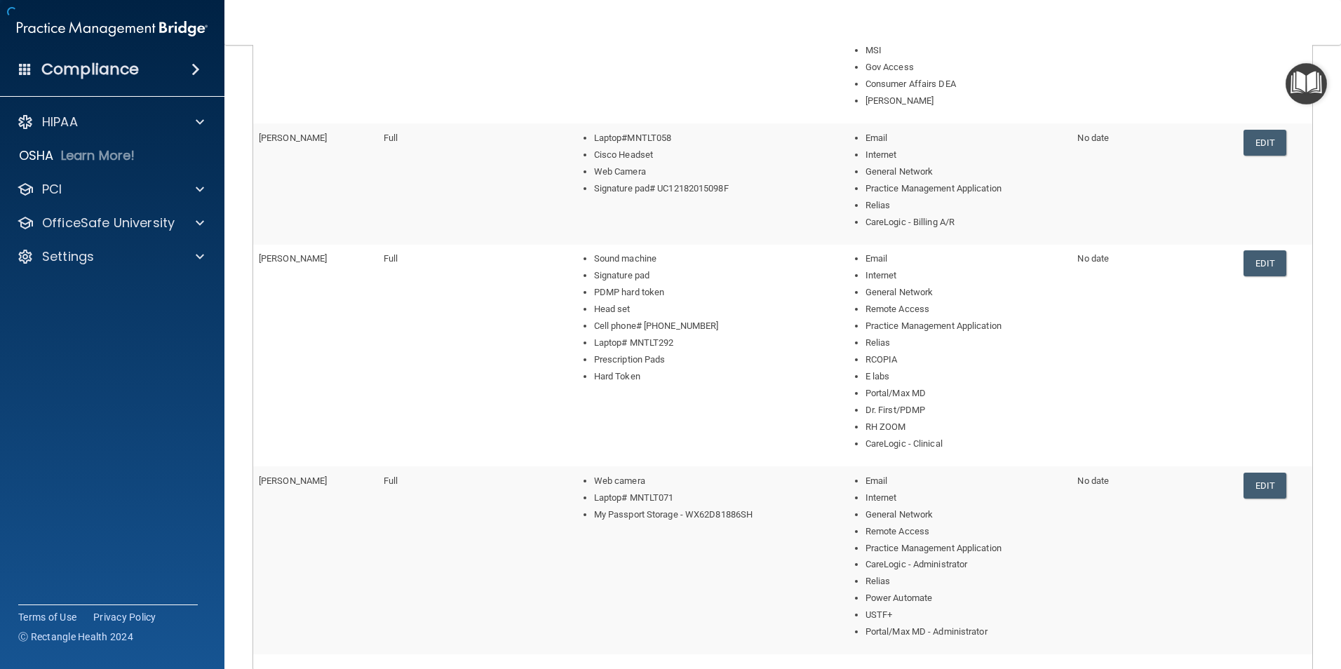
scroll to position [752, 0]
